Goal: Information Seeking & Learning: Learn about a topic

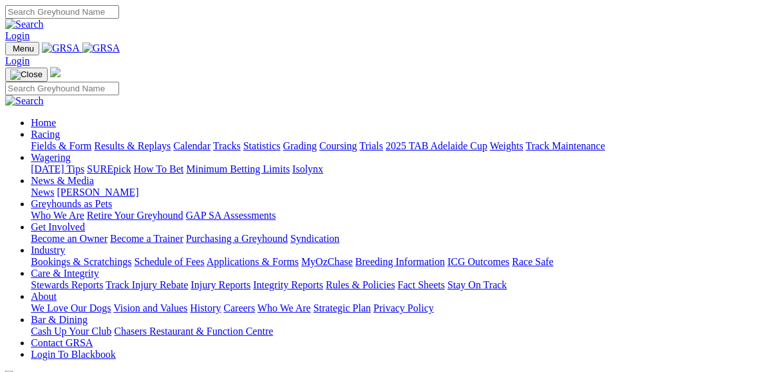
click at [64, 140] on link "Fields & Form" at bounding box center [61, 145] width 61 height 11
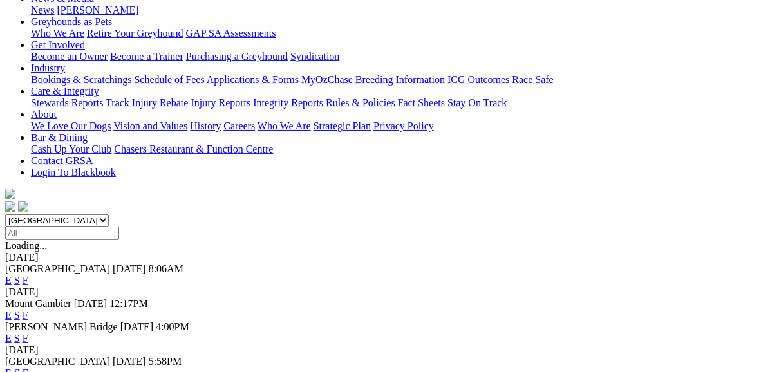
scroll to position [206, 0]
click at [12, 332] on link "E" at bounding box center [8, 337] width 6 height 11
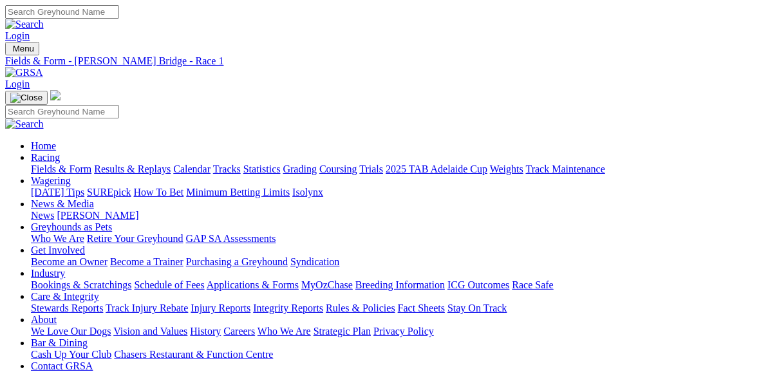
scroll to position [52, 0]
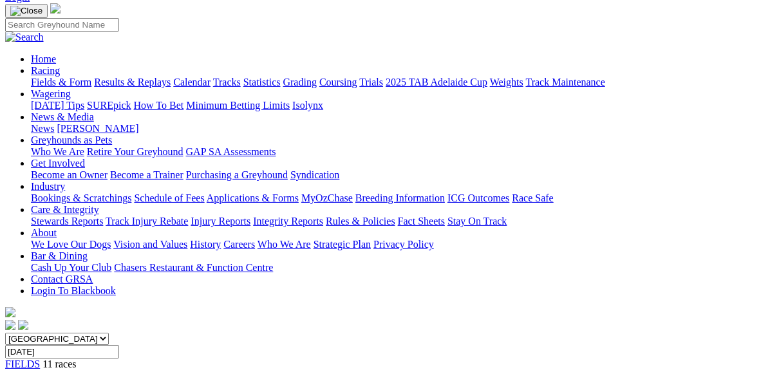
scroll to position [52, 0]
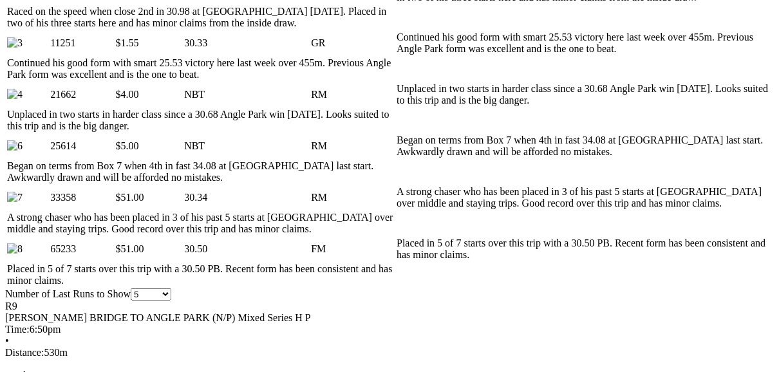
scroll to position [773, 0]
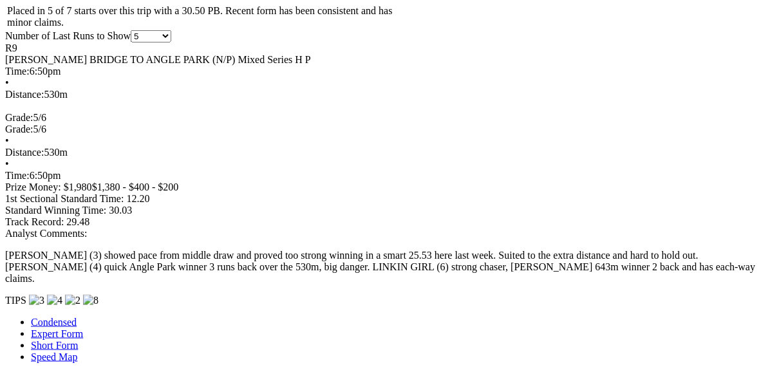
scroll to position [1030, 0]
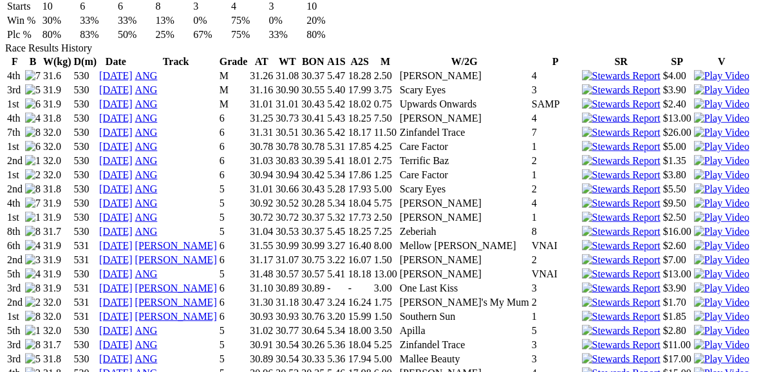
scroll to position [876, 0]
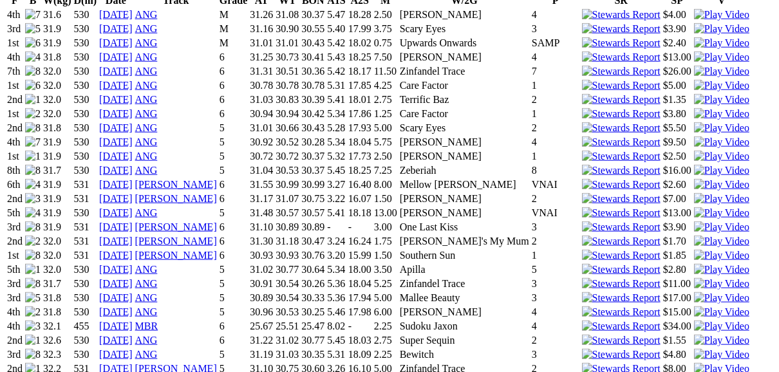
scroll to position [979, 0]
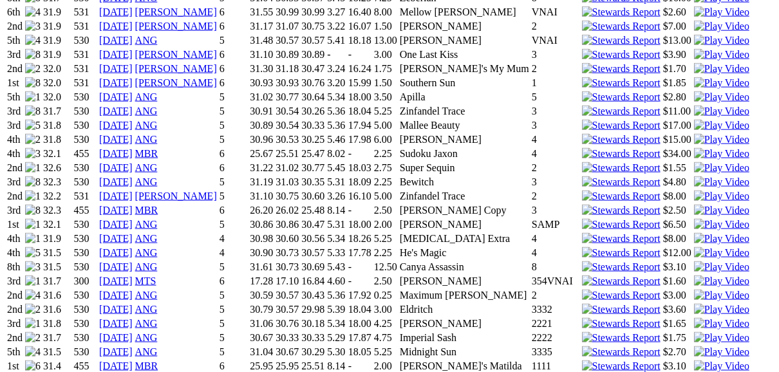
scroll to position [1133, 0]
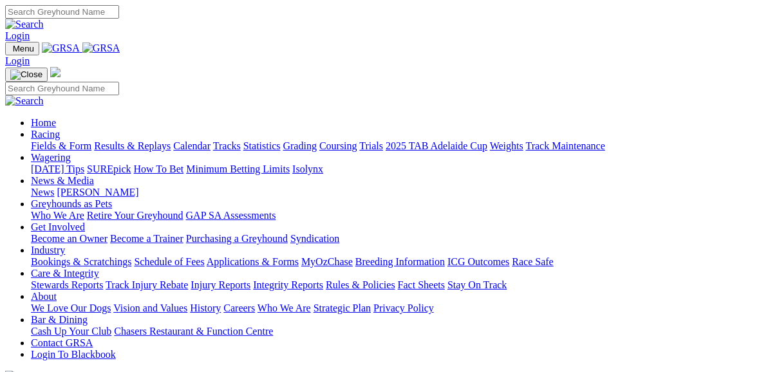
click at [57, 140] on link "Fields & Form" at bounding box center [61, 145] width 61 height 11
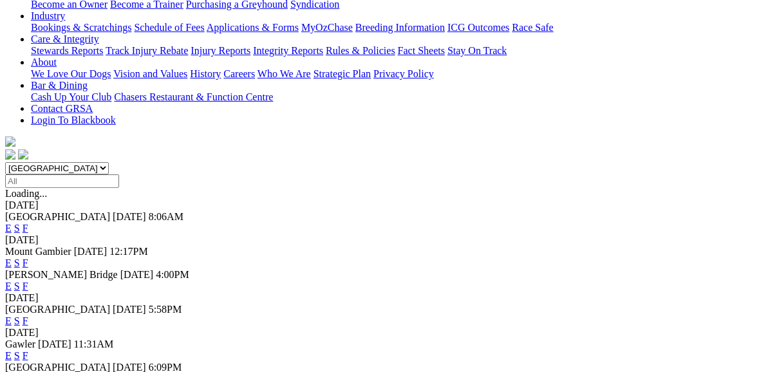
scroll to position [206, 0]
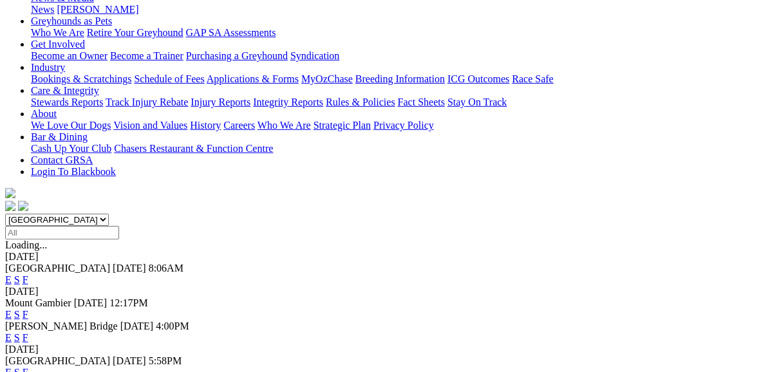
click at [12, 332] on link "E" at bounding box center [8, 337] width 6 height 11
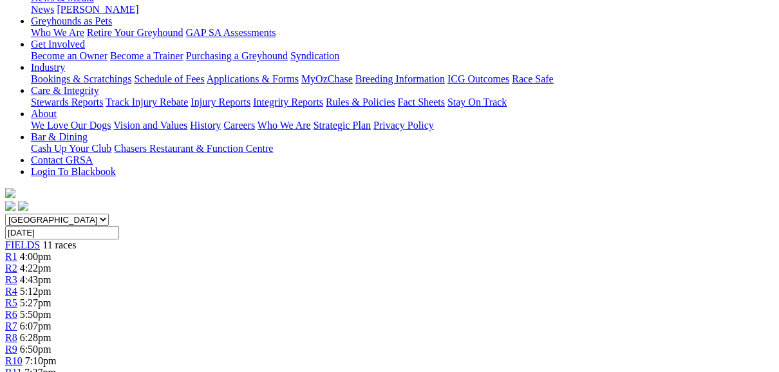
scroll to position [155, 0]
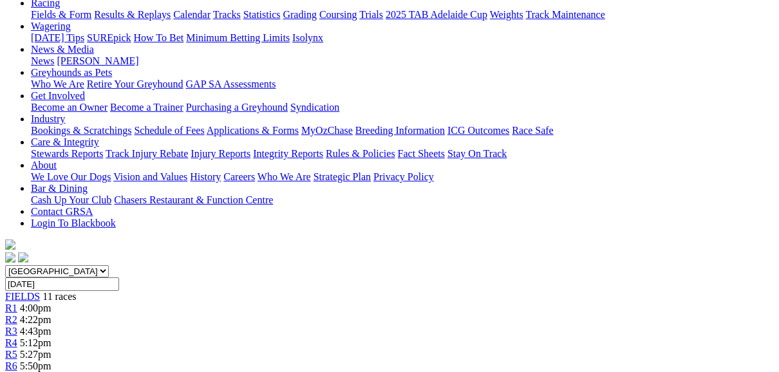
click at [598, 265] on div "South Australia New South Wales Northern Territory Queensland Tasmania Victoria…" at bounding box center [389, 347] width 769 height 165
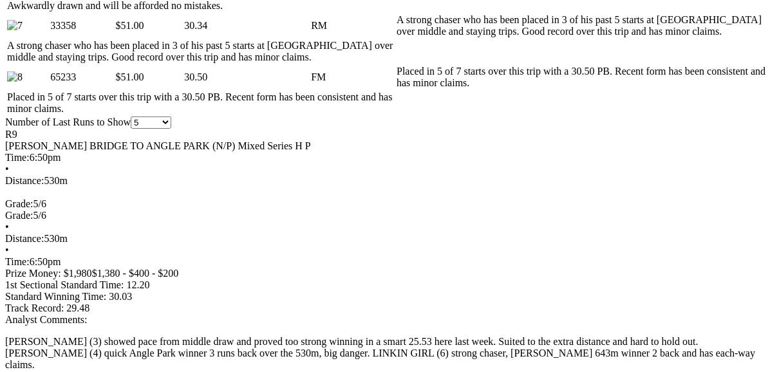
scroll to position [927, 0]
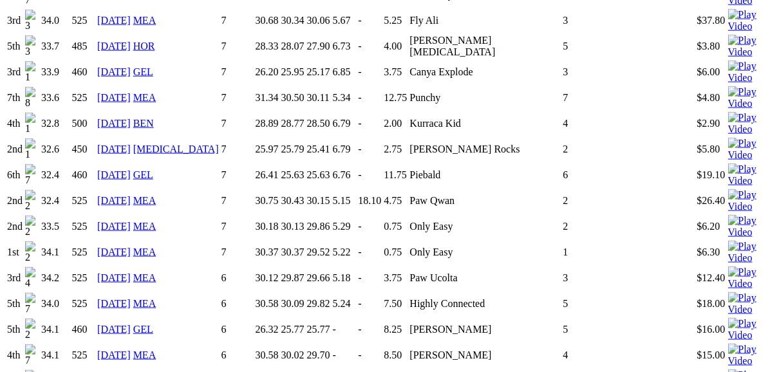
scroll to position [1030, 0]
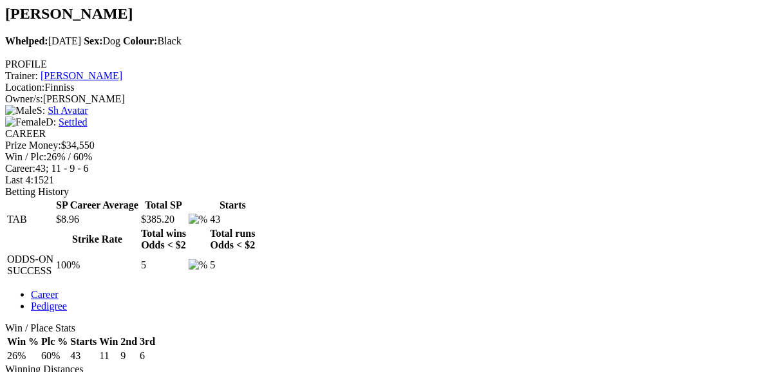
scroll to position [412, 0]
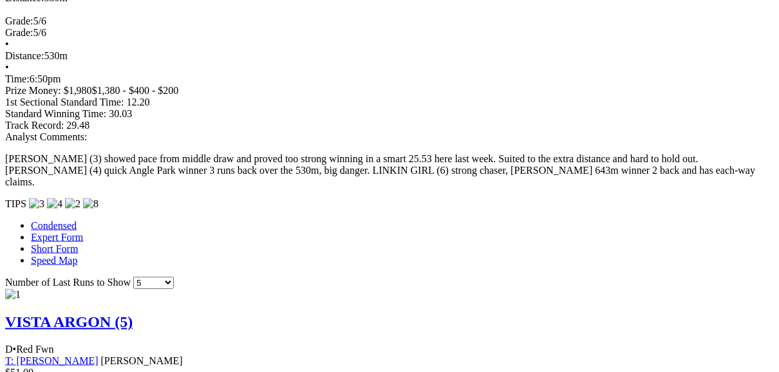
scroll to position [1133, 0]
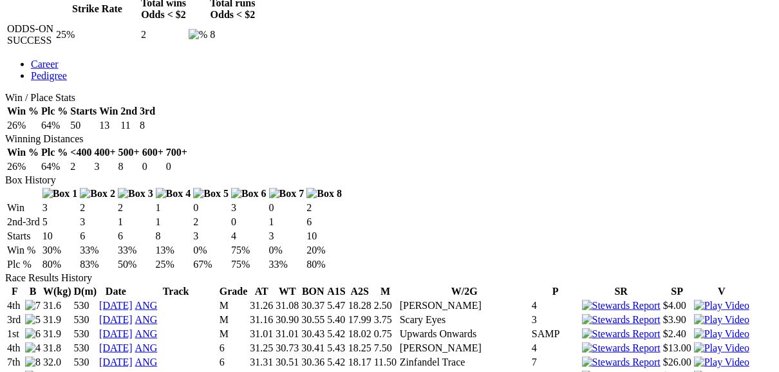
scroll to position [721, 0]
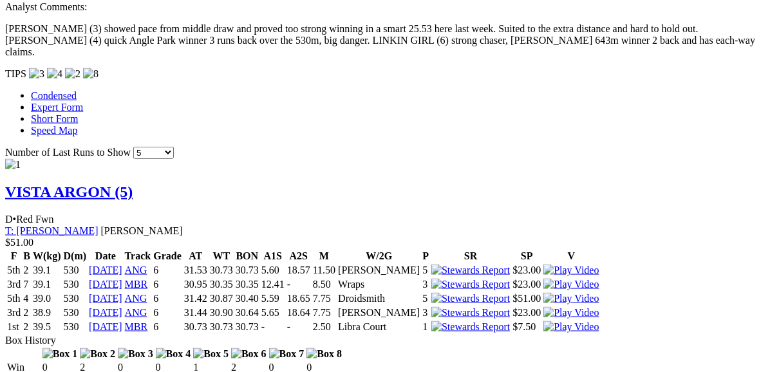
scroll to position [1288, 0]
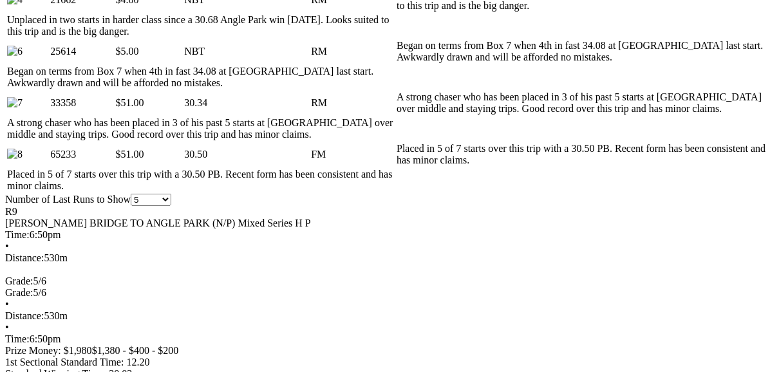
scroll to position [876, 0]
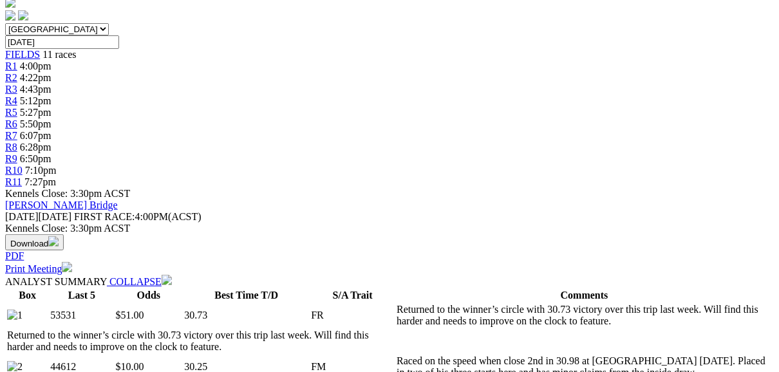
scroll to position [515, 0]
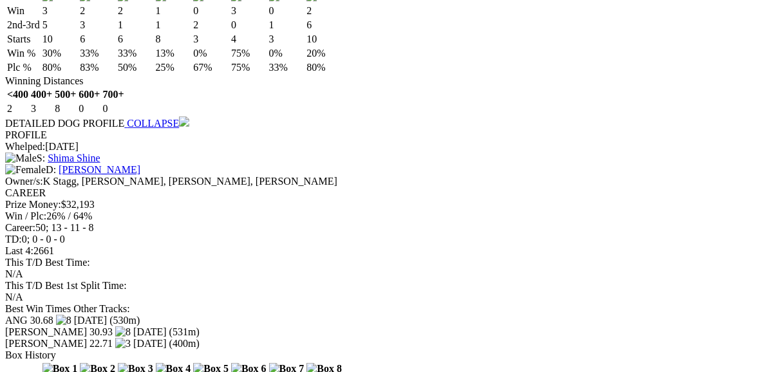
scroll to position [3605, 0]
